Goal: Task Accomplishment & Management: Complete application form

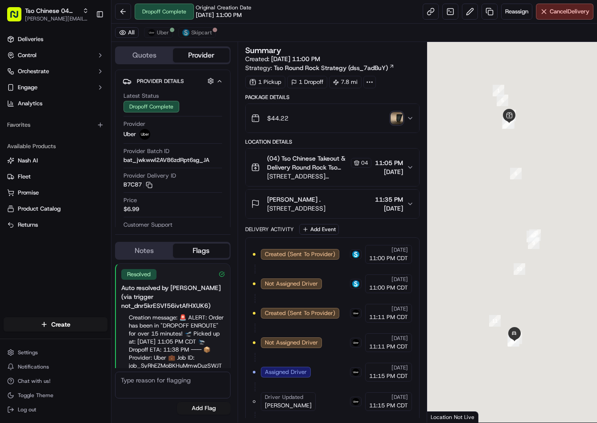
scroll to position [18, 0]
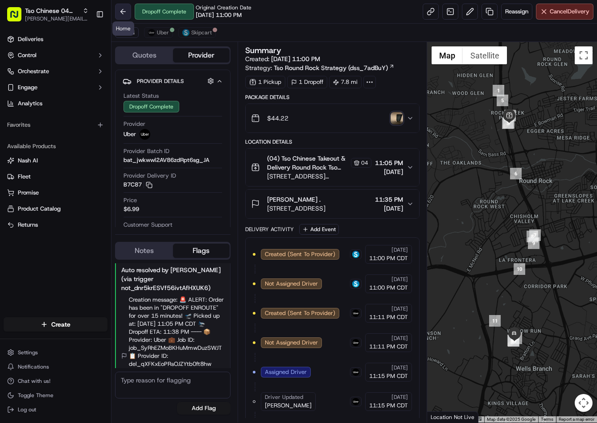
click at [125, 12] on button at bounding box center [123, 12] width 16 height 16
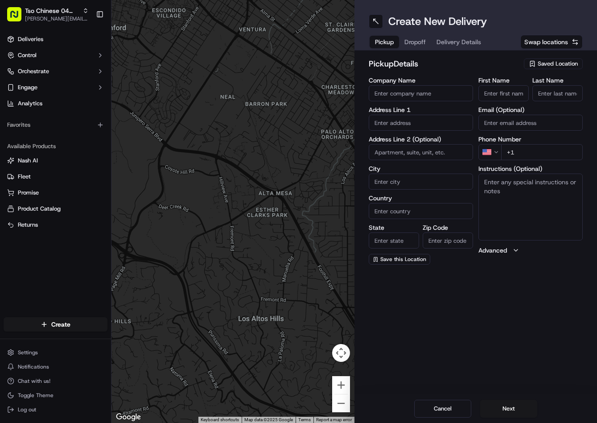
click at [560, 65] on span "Saved Location" at bounding box center [558, 64] width 40 height 8
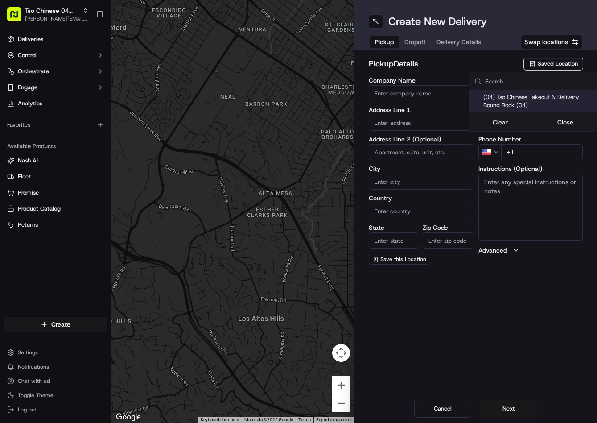
drag, startPoint x: 538, startPoint y: 100, endPoint x: 430, endPoint y: 62, distance: 114.5
click at [536, 100] on span "(04) Tso Chinese Takeout & Delivery Round Rock (04)" at bounding box center [538, 101] width 110 height 16
type input "(04) Tso Chinese Takeout & Delivery Round Rock"
type input "2000 N Mays St"
type input "Ste 108"
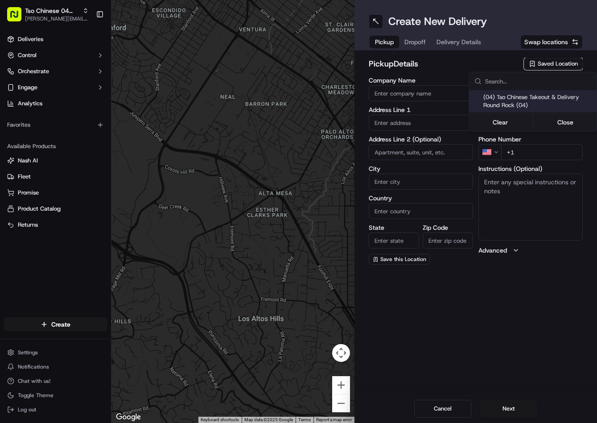
type input "Round Rock"
type input "US"
type input "TX"
type input "78664"
type input "Tso Chinese"
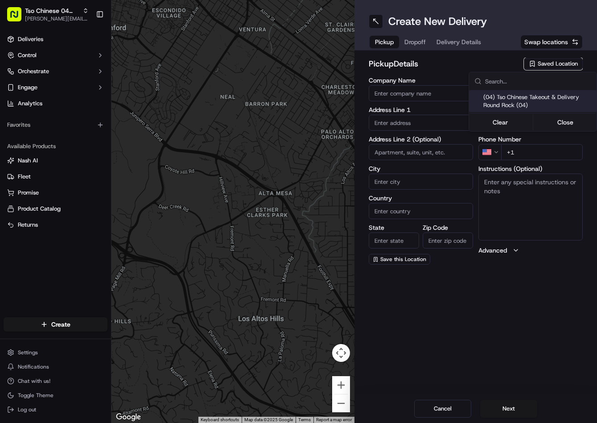
type input "Round Rock Manager"
type input "roundrockstore@tsochinese.com"
type input "+1 512 956 9231"
type textarea "Submit a picture displaying address & food as Proof of Delivery. Envía una foto…"
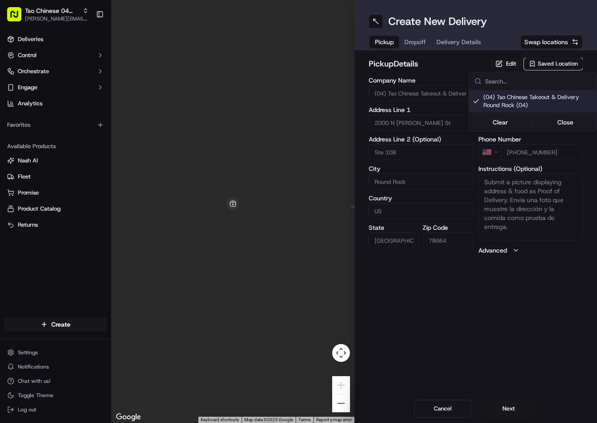
click at [414, 49] on html "Tso Chinese 04 Round Rock jason@tsochinese.com Toggle Sidebar Deliveries Contro…" at bounding box center [298, 211] width 597 height 423
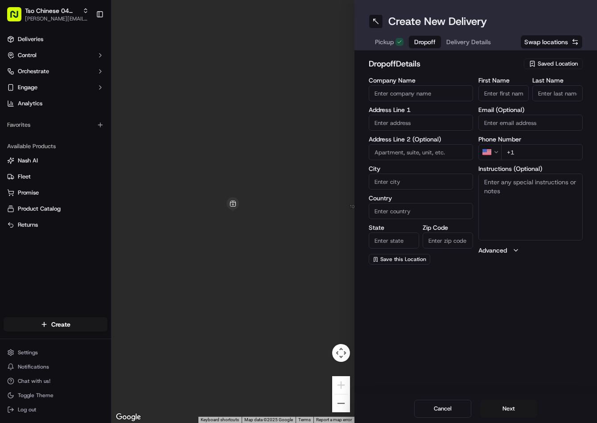
click at [415, 44] on span "Dropoff" at bounding box center [424, 41] width 21 height 9
click at [422, 124] on input "text" at bounding box center [421, 123] width 104 height 16
paste input "2728 Settlement Dr, Round Rock, TX 78665-2546, United States"
click at [422, 137] on div "2728 Settlement Drive, Round Rock, TX" at bounding box center [421, 141] width 100 height 13
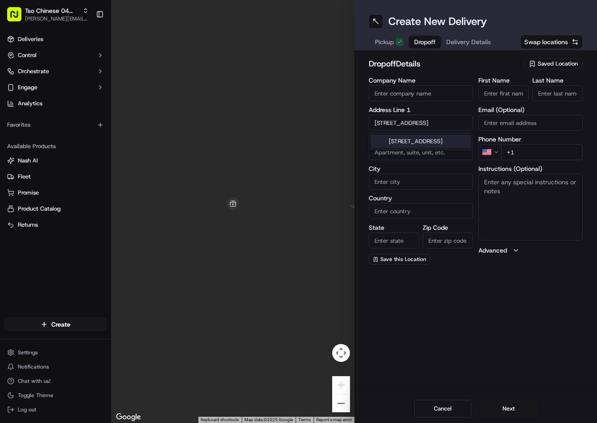
type input "2728 Settlement Dr, Round Rock, TX 78665, USA"
type input "Round Rock"
type input "United States"
type input "TX"
type input "78665"
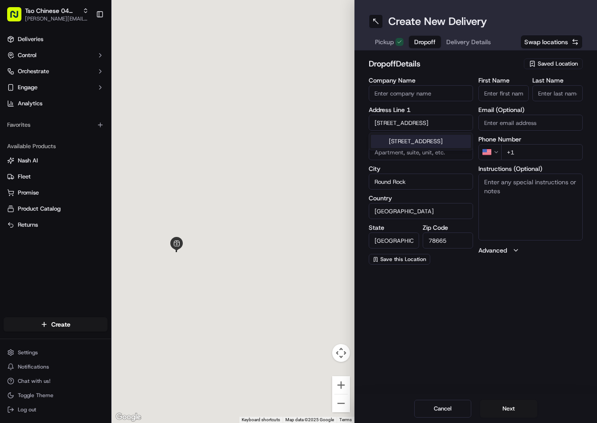
type input "2728 Settlement Drive"
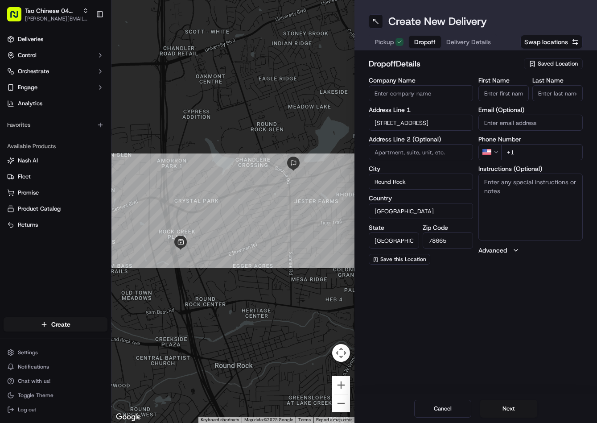
click at [520, 197] on textarea "Instructions (Optional)" at bounding box center [530, 206] width 104 height 67
paste textarea "Please Leave At Front Door. Thank You."
type textarea "Please Leave At Front Door. Thank You."
click at [548, 152] on input "+1" at bounding box center [542, 152] width 82 height 16
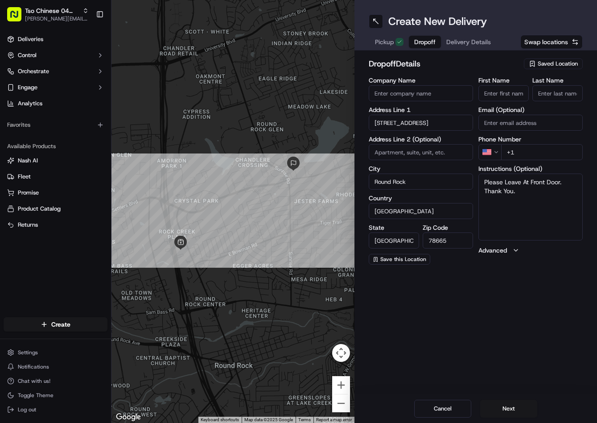
paste input "512 744 3239"
type input "+1 512 744 3239"
click at [489, 95] on input "First Name" at bounding box center [503, 93] width 50 height 16
paste input "Christopher Lucchesi"
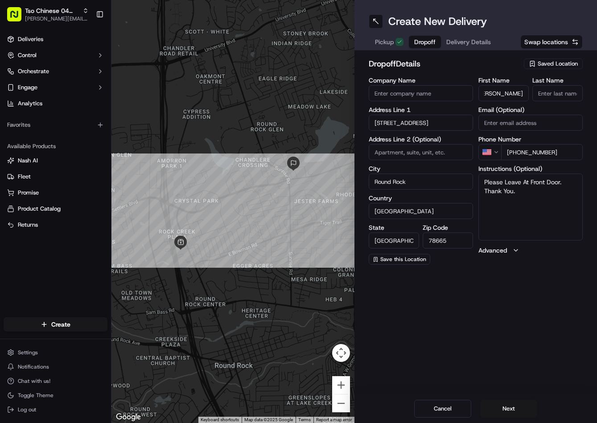
type input "Christopher Lucchesi"
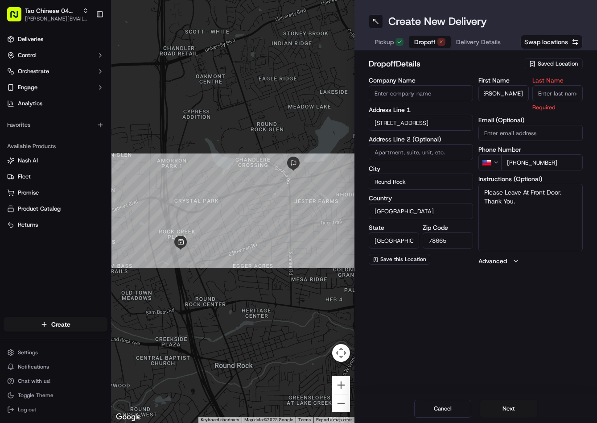
scroll to position [0, 0]
click at [545, 94] on input "Last Name" at bounding box center [557, 93] width 50 height 16
type input "."
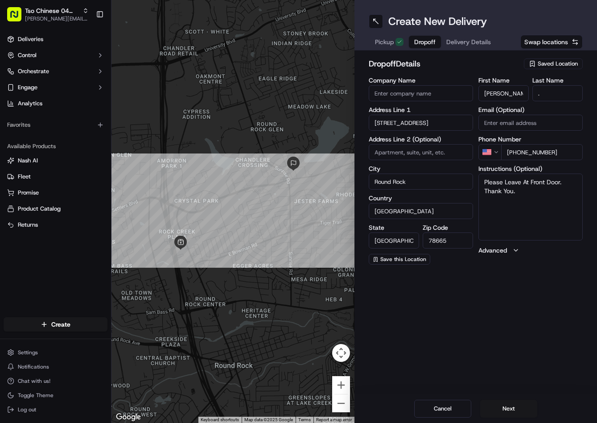
click at [501, 53] on div "dropoff Details Saved Location Company Name Address Line 1 2728 Settlement Driv…" at bounding box center [475, 160] width 243 height 221
click at [479, 45] on span "Delivery Details" at bounding box center [468, 41] width 45 height 9
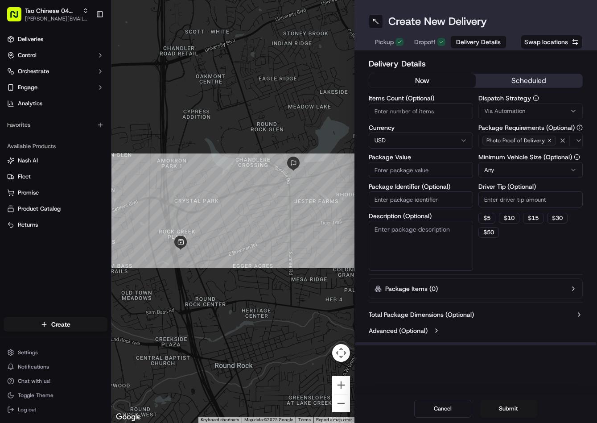
click at [506, 112] on span "Via Automation" at bounding box center [504, 111] width 41 height 8
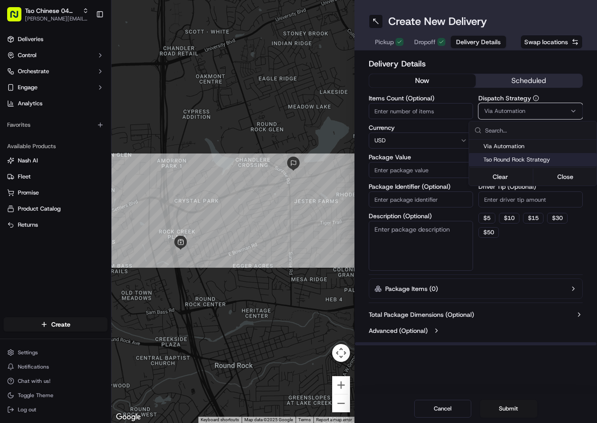
click at [514, 165] on div "Tso Round Rock Strategy" at bounding box center [532, 159] width 127 height 13
click at [529, 191] on html "Tso Chinese 04 Round Rock jason@tsochinese.com Toggle Sidebar Deliveries Contro…" at bounding box center [298, 211] width 597 height 423
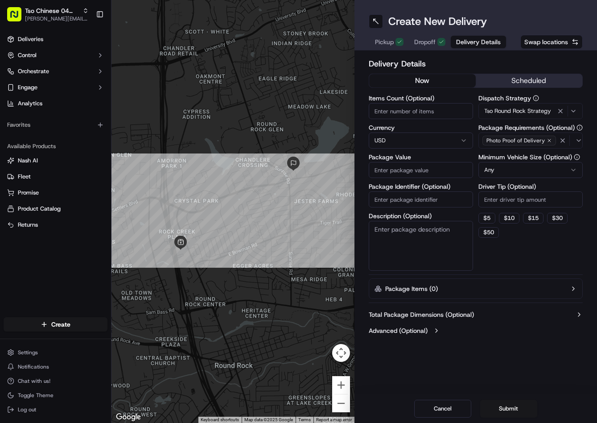
click at [524, 196] on input "Driver Tip (Optional)" at bounding box center [530, 199] width 104 height 16
type input "2"
click at [449, 167] on input "Package Value" at bounding box center [421, 170] width 104 height 16
type input "37.78"
click at [444, 201] on input "Package Identifier (Optional)" at bounding box center [421, 199] width 104 height 16
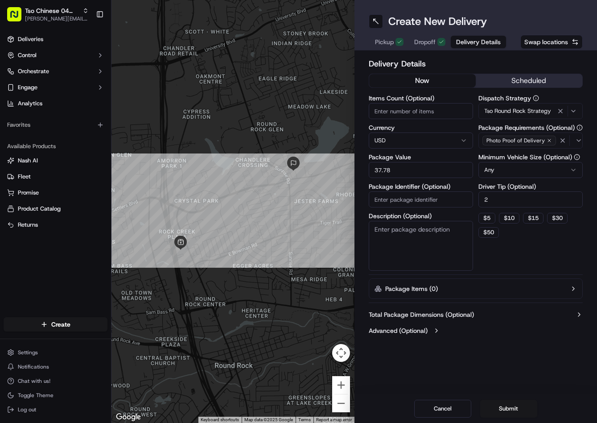
click at [444, 201] on input "Package Identifier (Optional)" at bounding box center [421, 199] width 104 height 16
paste input "AJCMKRF"
type input "AJCMKRF"
click at [512, 408] on button "Submit" at bounding box center [508, 408] width 57 height 18
click at [510, 404] on div "Cancel Submit" at bounding box center [475, 408] width 243 height 29
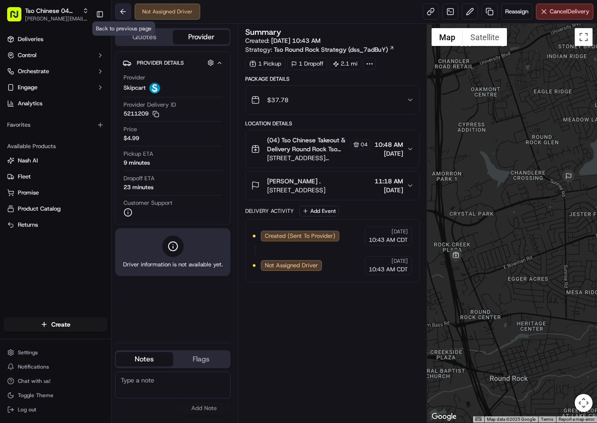
click at [120, 12] on button at bounding box center [123, 12] width 16 height 16
